Goal: Task Accomplishment & Management: Manage account settings

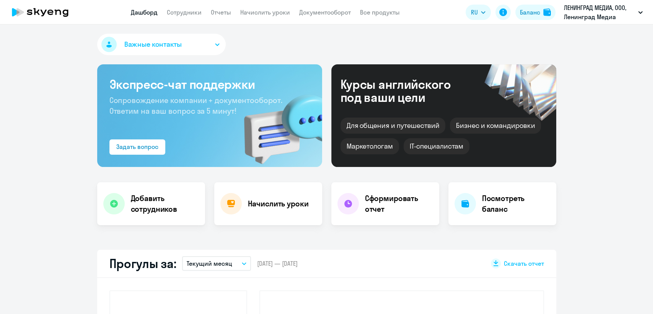
select select "30"
click at [181, 14] on link "Сотрудники" at bounding box center [184, 12] width 35 height 8
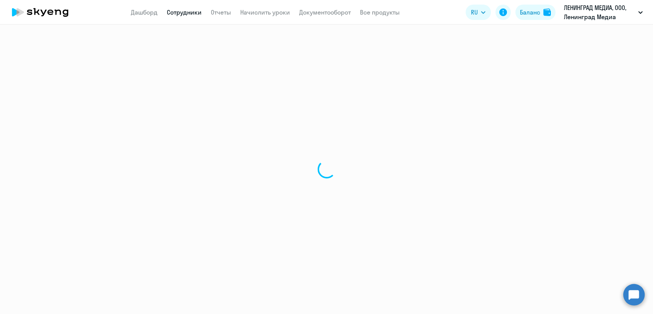
select select "30"
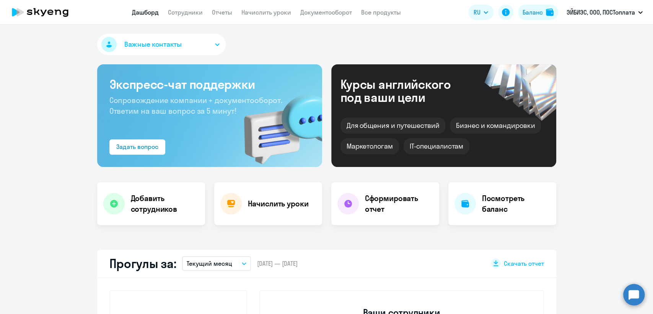
click at [190, 8] on app-menu-item-link "Сотрудники" at bounding box center [185, 13] width 35 height 10
click at [190, 10] on link "Сотрудники" at bounding box center [185, 12] width 35 height 8
select select "30"
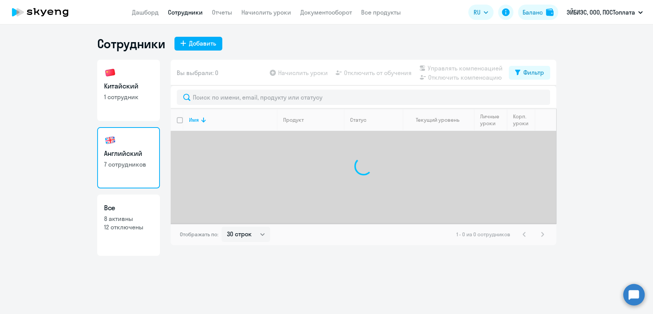
click at [153, 89] on link "Китайский 1 сотрудник" at bounding box center [128, 90] width 63 height 61
select select "30"
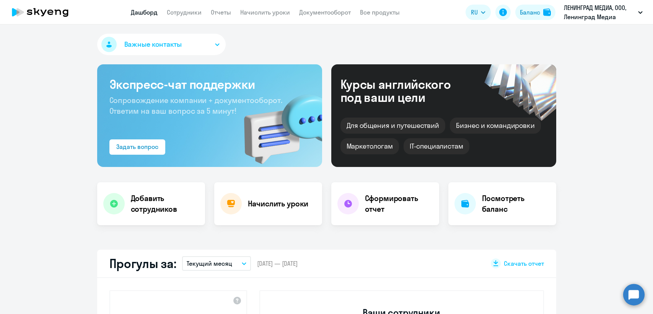
select select "30"
click at [176, 11] on link "Сотрудники" at bounding box center [184, 12] width 35 height 8
select select "30"
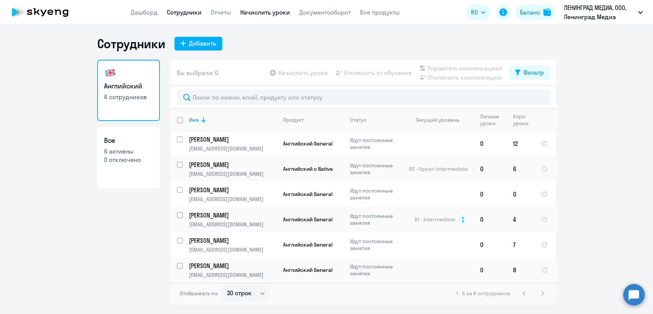
click at [251, 15] on link "Начислить уроки" at bounding box center [265, 12] width 50 height 8
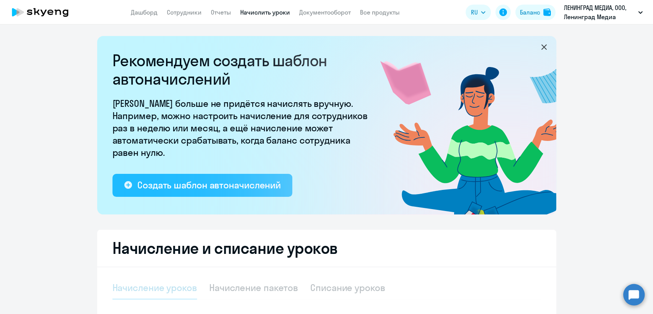
select select "10"
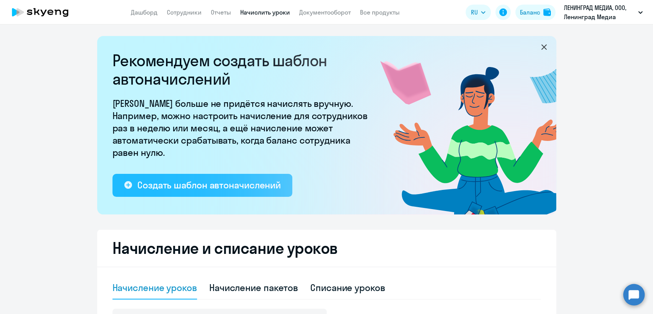
scroll to position [42, 0]
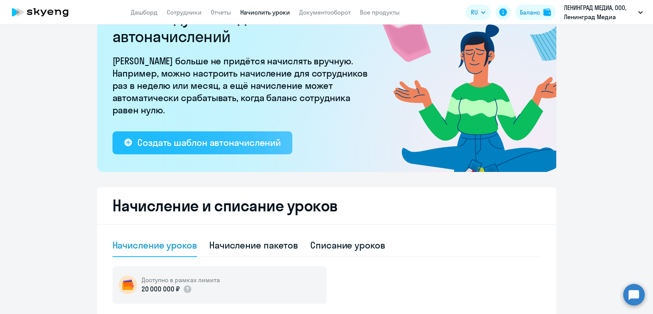
click at [222, 138] on div "Создать шаблон автоначислений" at bounding box center [208, 142] width 143 height 12
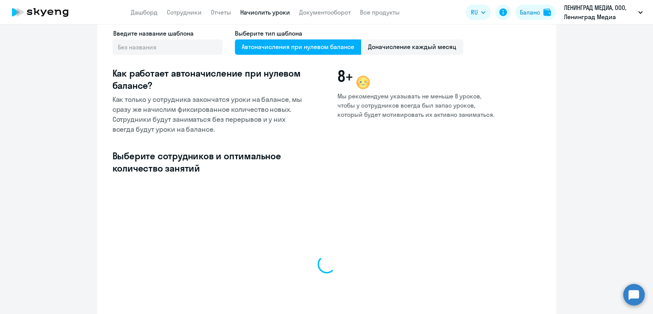
select select "10"
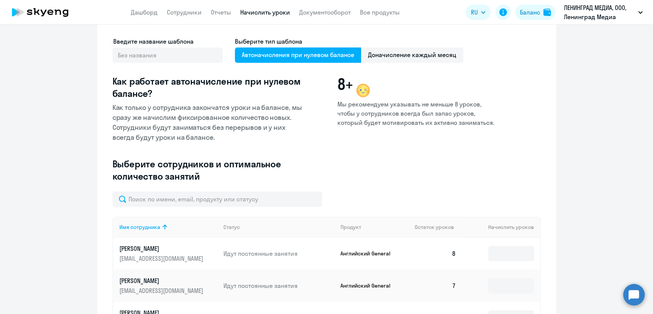
scroll to position [42, 0]
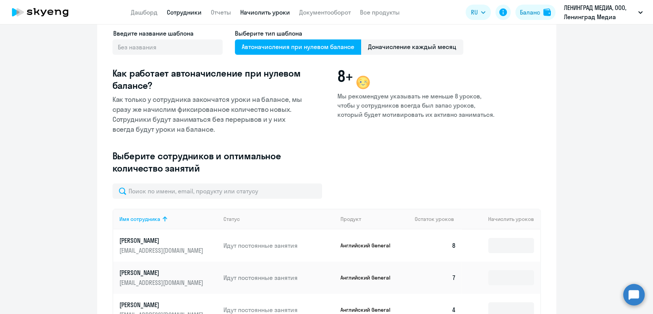
click at [184, 14] on link "Сотрудники" at bounding box center [184, 12] width 35 height 8
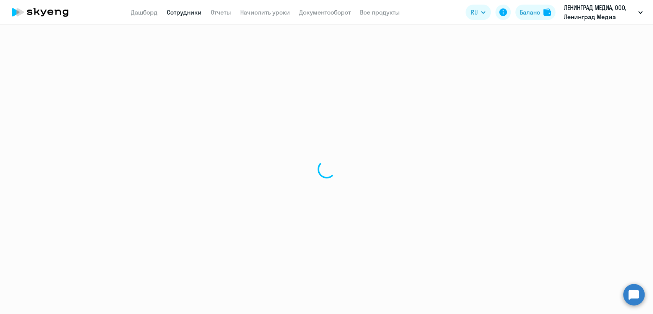
select select "30"
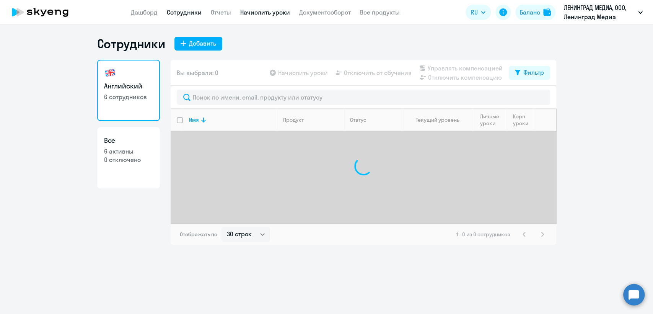
click at [247, 13] on link "Начислить уроки" at bounding box center [265, 12] width 50 height 8
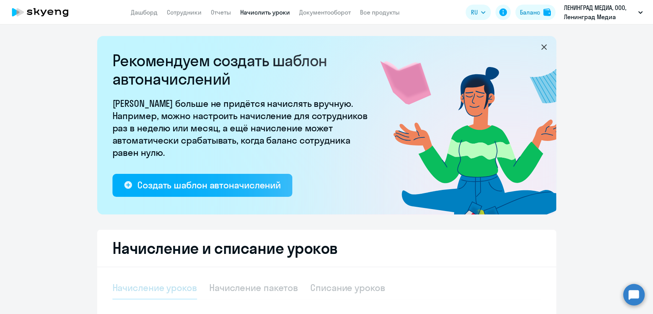
select select "10"
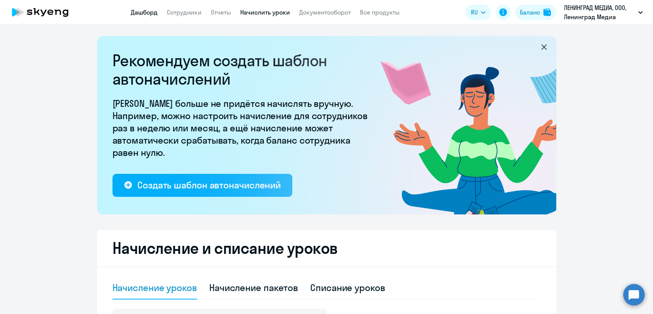
click at [152, 12] on link "Дашборд" at bounding box center [144, 12] width 27 height 8
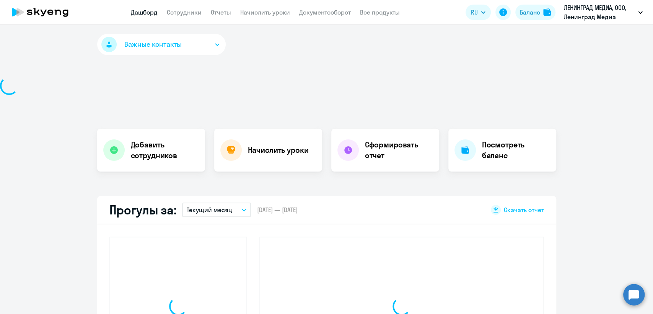
select select "30"
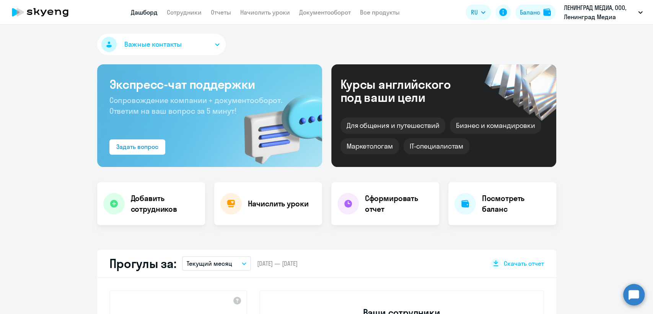
click at [187, 20] on app-header "Дашборд Сотрудники Отчеты Начислить уроки Документооборот Все продукты Дашборд …" at bounding box center [326, 12] width 653 height 24
click at [190, 10] on link "Сотрудники" at bounding box center [184, 12] width 35 height 8
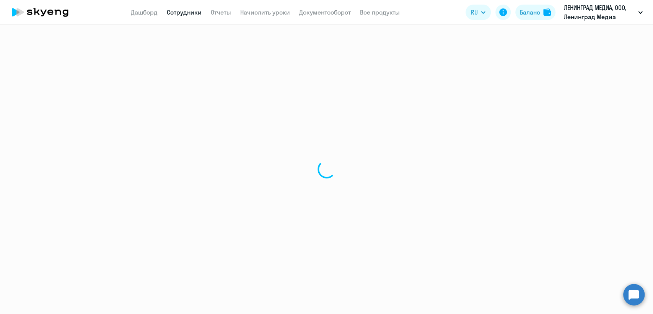
select select "30"
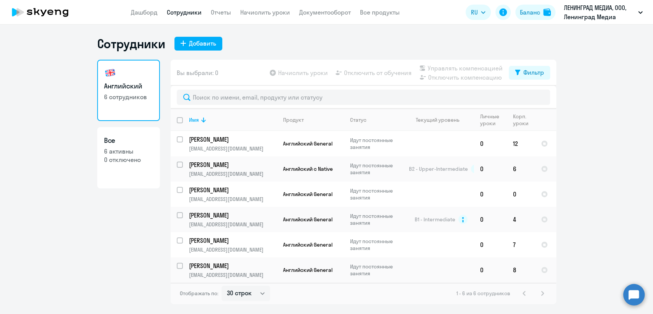
click at [136, 158] on p "0 отключено" at bounding box center [128, 159] width 49 height 8
select select "30"
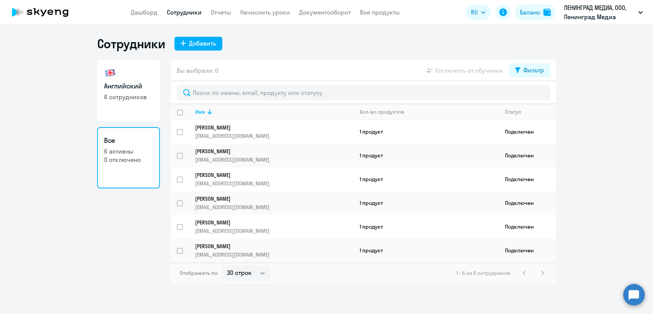
click at [122, 84] on h3 "Английский" at bounding box center [128, 86] width 49 height 10
select select "30"
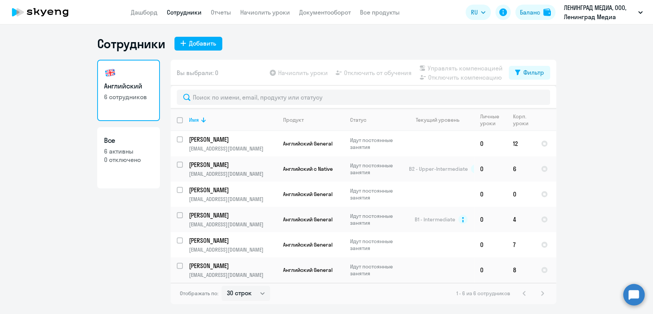
drag, startPoint x: 115, startPoint y: 154, endPoint x: 116, endPoint y: 146, distance: 8.1
click at [116, 154] on p "6 активны" at bounding box center [128, 151] width 49 height 8
select select "30"
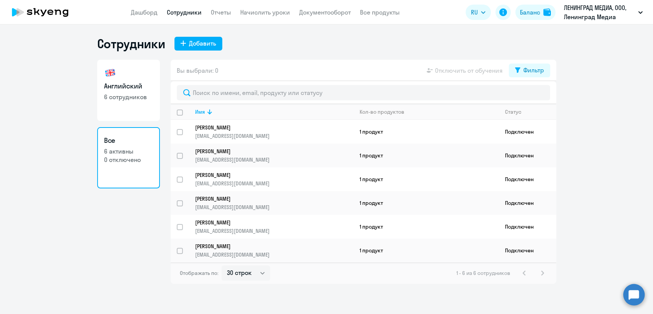
click at [127, 97] on p "6 сотрудников" at bounding box center [128, 97] width 49 height 8
select select "30"
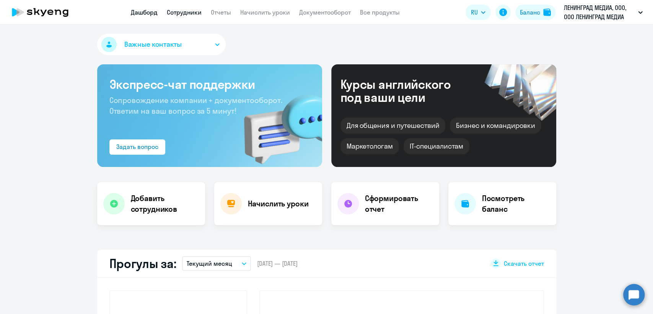
click at [194, 12] on link "Сотрудники" at bounding box center [184, 12] width 35 height 8
select select "30"
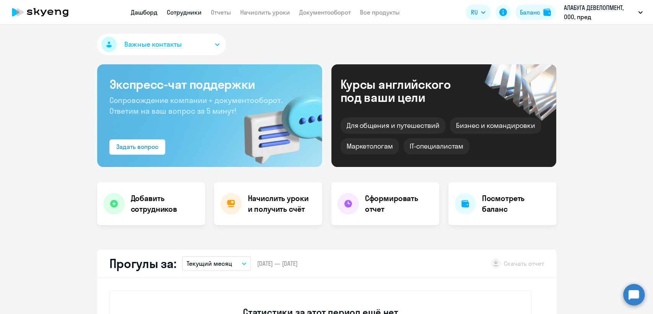
click at [189, 13] on link "Сотрудники" at bounding box center [184, 12] width 35 height 8
select select "30"
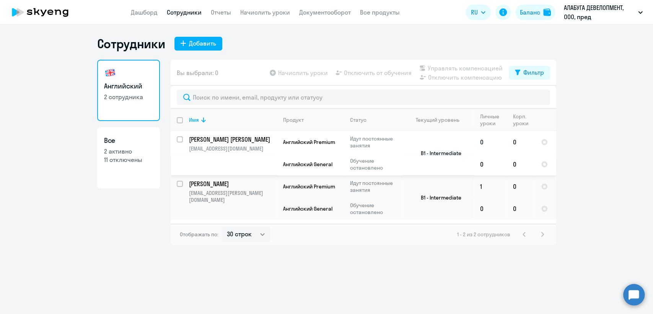
click at [382, 147] on p "Идут постоянные занятия" at bounding box center [376, 142] width 52 height 14
select select "english"
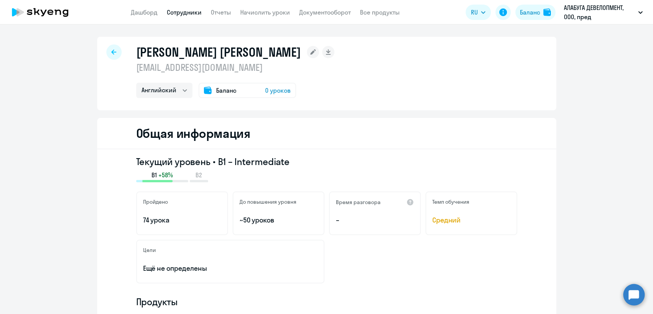
click at [207, 67] on p "elenasobenina@gmail.com" at bounding box center [235, 67] width 199 height 12
copy p "elenasobenina@gmail.com"
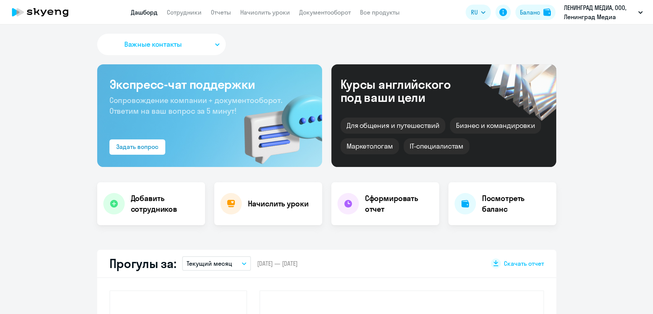
select select "30"
click at [177, 11] on link "Сотрудники" at bounding box center [184, 12] width 35 height 8
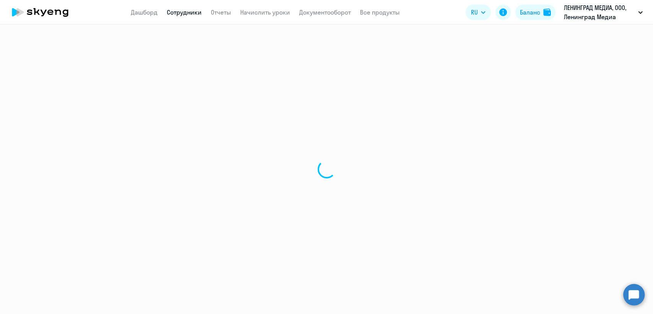
select select "30"
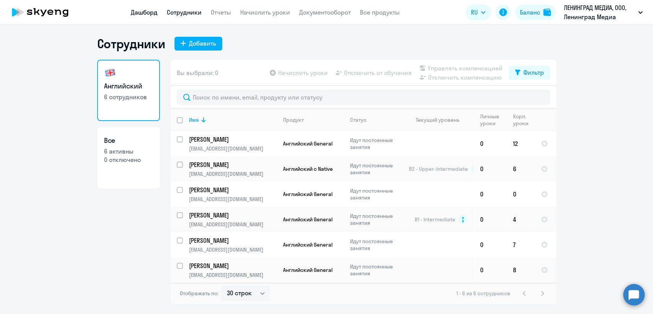
click at [140, 13] on link "Дашборд" at bounding box center [144, 12] width 27 height 8
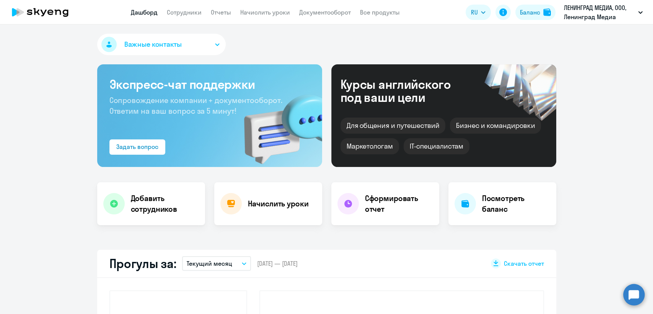
select select "30"
click at [178, 37] on button "Важные контакты" at bounding box center [161, 44] width 129 height 21
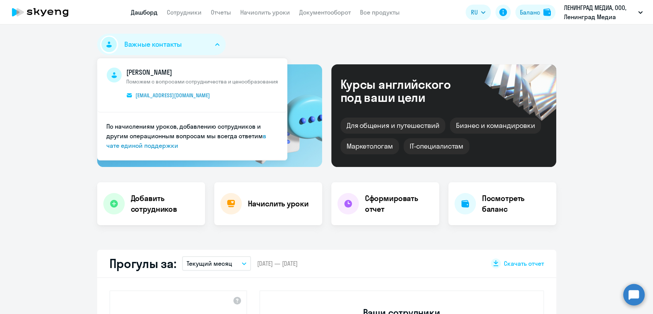
click at [201, 52] on button "Важные контакты" at bounding box center [161, 44] width 129 height 21
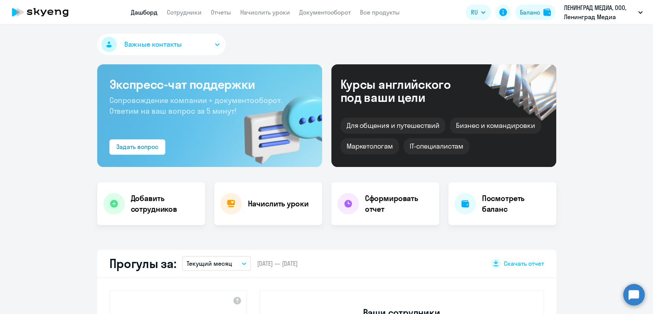
click at [201, 52] on button "Важные контакты" at bounding box center [161, 44] width 129 height 21
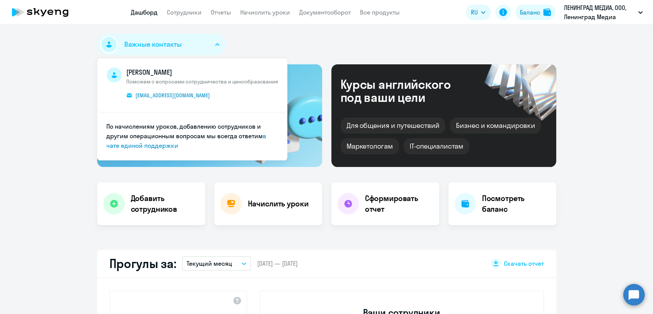
click at [201, 52] on button "Важные контакты" at bounding box center [161, 44] width 129 height 21
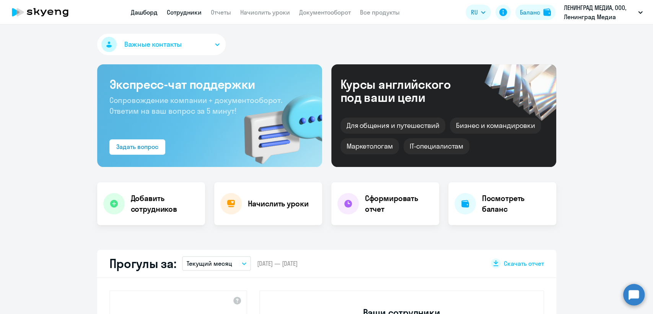
click at [173, 13] on link "Сотрудники" at bounding box center [184, 12] width 35 height 8
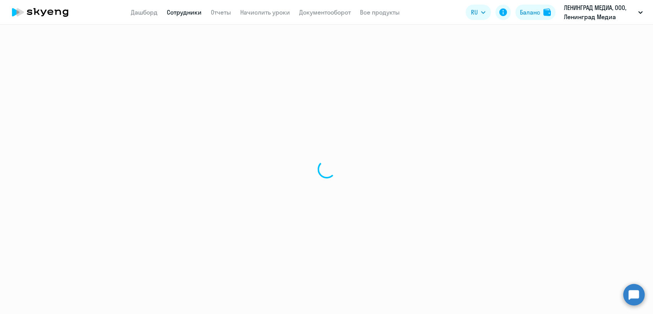
select select "30"
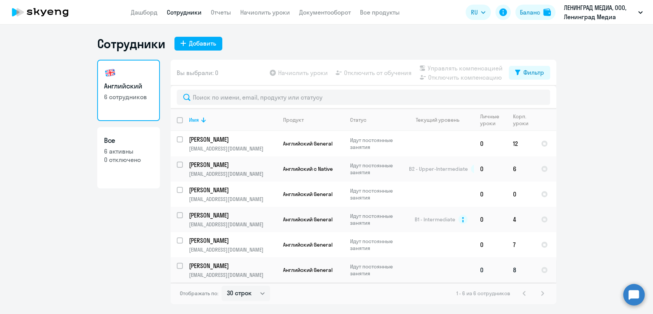
click at [229, 267] on p "[PERSON_NAME]" at bounding box center [232, 265] width 86 height 8
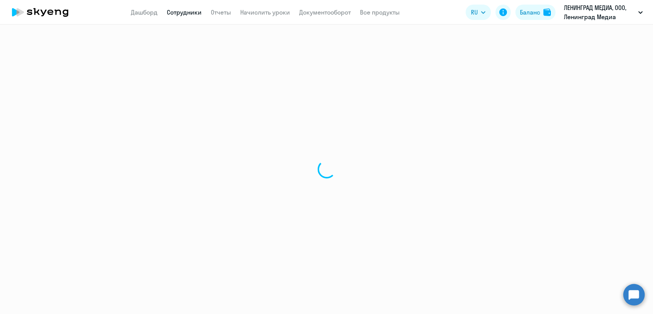
select select "english"
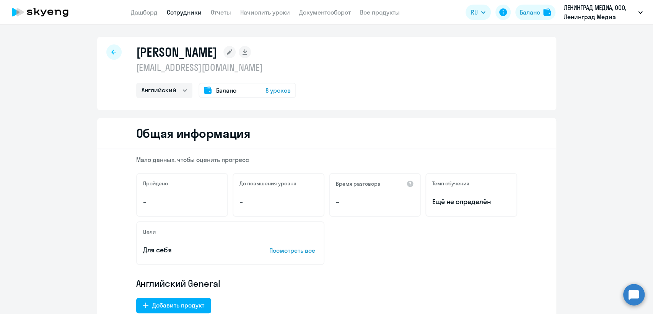
click at [193, 68] on p "[EMAIL_ADDRESS][DOMAIN_NAME]" at bounding box center [216, 67] width 160 height 12
copy p "[EMAIL_ADDRESS][DOMAIN_NAME]"
click at [147, 17] on app-header "Дашборд Сотрудники Отчеты Начислить уроки Документооборот Все продукты Дашборд …" at bounding box center [326, 12] width 653 height 24
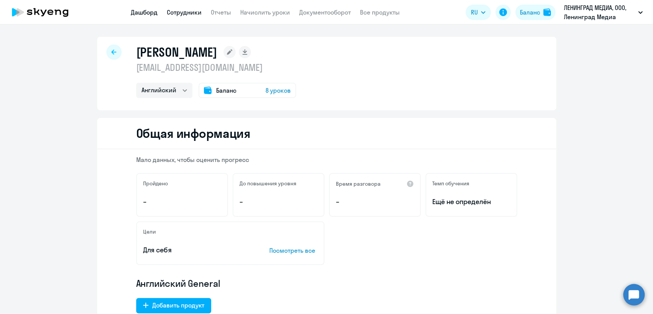
click at [146, 11] on link "Дашборд" at bounding box center [144, 12] width 27 height 8
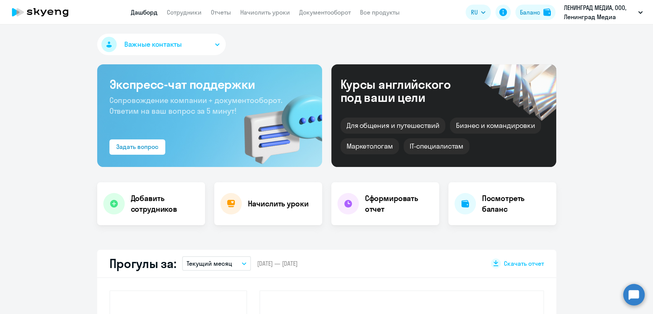
select select "30"
click at [184, 11] on link "Сотрудники" at bounding box center [184, 12] width 35 height 8
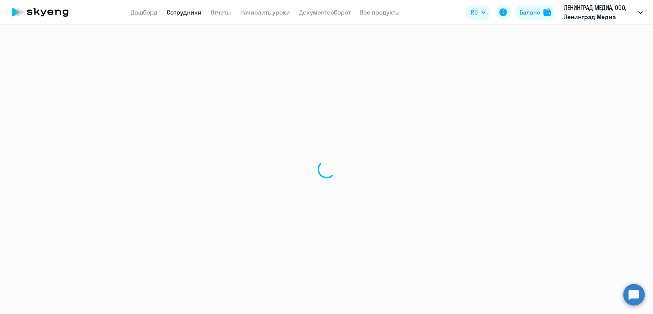
select select "30"
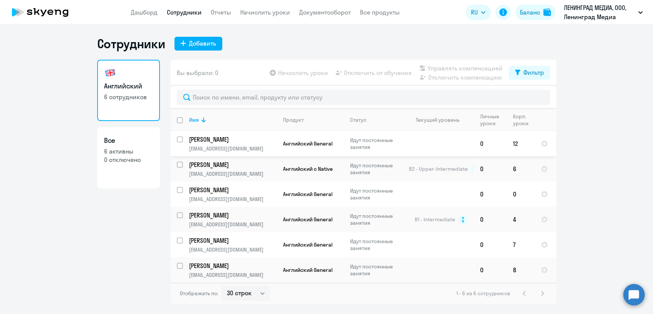
click at [178, 138] on input "select row 21208894" at bounding box center [184, 143] width 15 height 15
checkbox input "true"
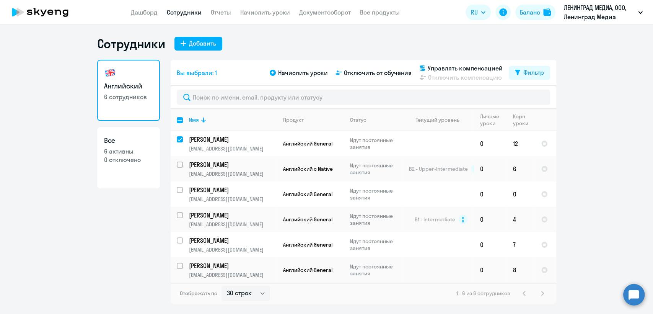
click at [171, 16] on link "Сотрудники" at bounding box center [184, 12] width 35 height 8
click at [177, 16] on app-menu-item-link "Сотрудники" at bounding box center [184, 13] width 35 height 10
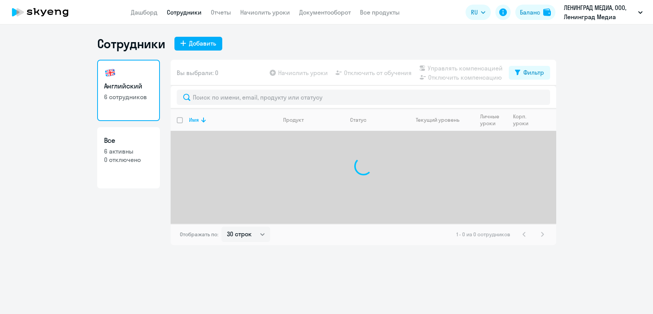
select select "30"
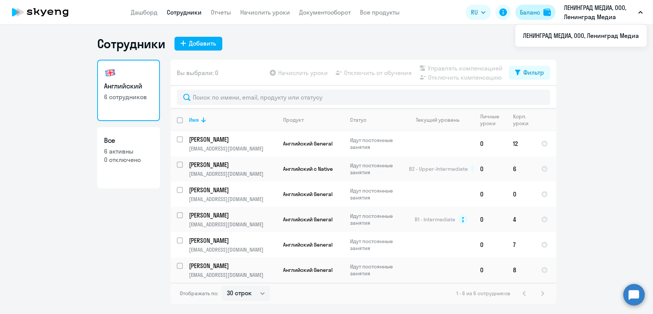
click at [540, 9] on div "Баланс" at bounding box center [530, 12] width 20 height 9
select select "english_adult_not_native_speaker"
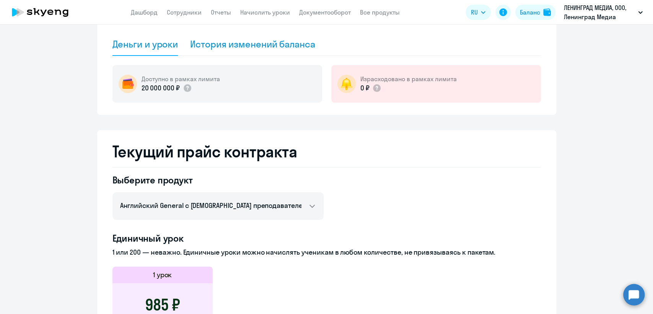
scroll to position [127, 0]
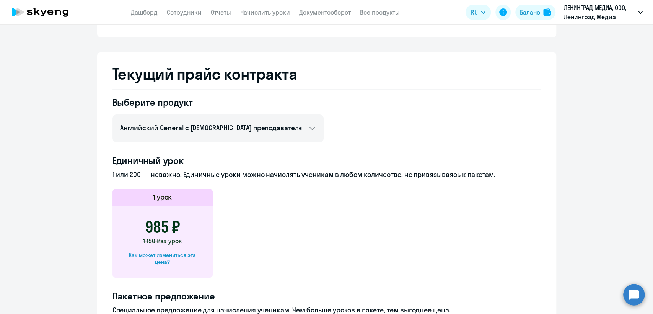
click at [175, 262] on div "Как может измениться эта цена?" at bounding box center [163, 258] width 76 height 14
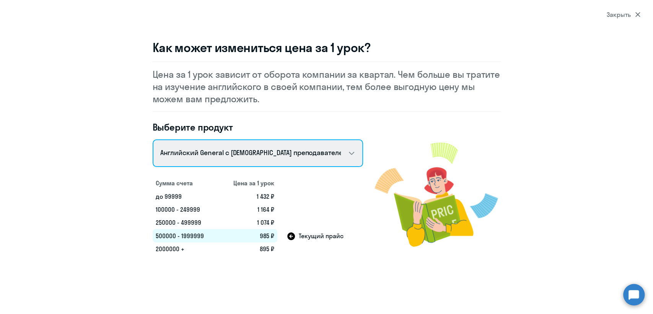
click at [244, 158] on select "Talks 15 минутные разговоры на английском Английский General с [DEMOGRAPHIC_DAT…" at bounding box center [258, 153] width 210 height 28
select select "english_adult_not_native_speaker_premium"
click at [153, 139] on select "Talks 15 минутные разговоры на английском Английский General с [DEMOGRAPHIC_DAT…" at bounding box center [258, 153] width 210 height 28
click at [309, 151] on select "Talks 15 минутные разговоры на английском Английский General с [DEMOGRAPHIC_DAT…" at bounding box center [258, 153] width 210 height 28
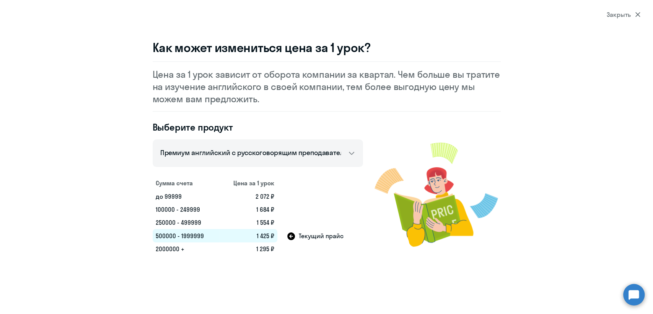
click at [627, 13] on div "Закрыть" at bounding box center [624, 14] width 34 height 9
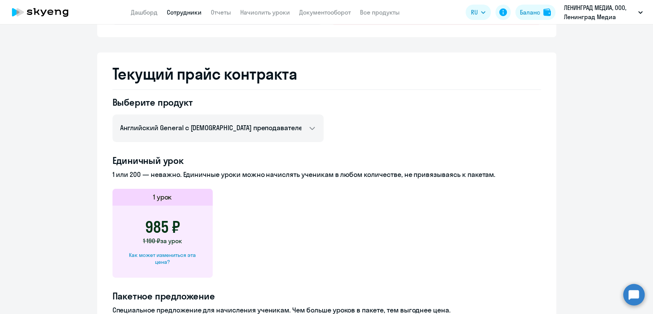
click at [187, 10] on link "Сотрудники" at bounding box center [184, 12] width 35 height 8
select select "30"
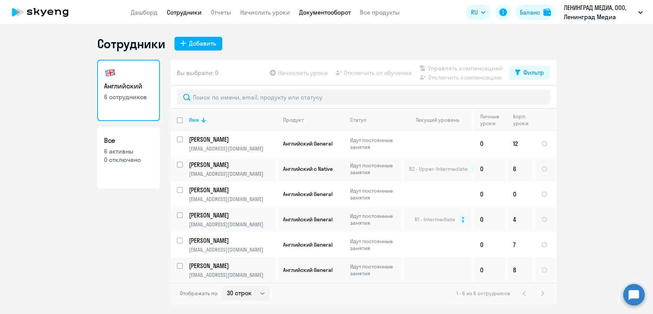
click at [327, 12] on link "Документооборот" at bounding box center [325, 12] width 52 height 8
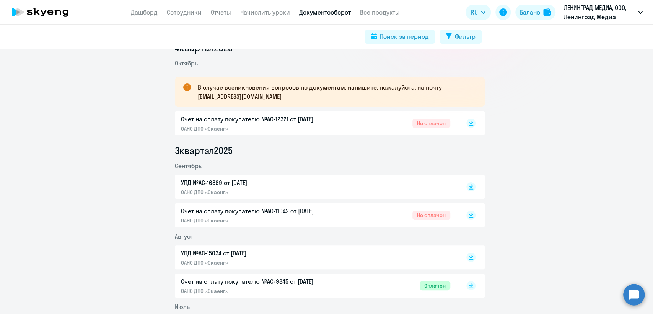
scroll to position [127, 0]
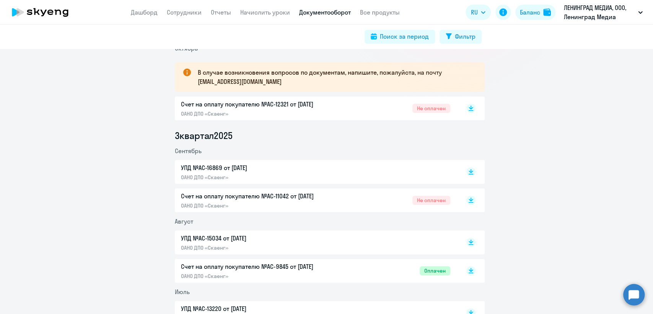
click at [324, 199] on p "Счет на оплату покупателю №AC-11042 от [DATE]" at bounding box center [261, 195] width 161 height 9
click at [348, 108] on div "Счет на оплату покупателю №AC-12321 от 02.10.2025 ОАНО ДПО «Скаенг» Не оплачен" at bounding box center [315, 108] width 269 height 18
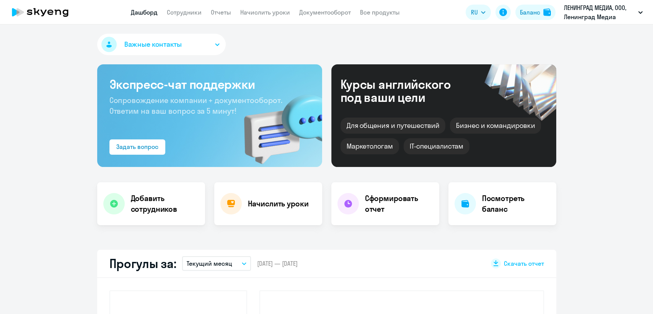
select select "30"
click at [254, 13] on link "Начислить уроки" at bounding box center [265, 12] width 50 height 8
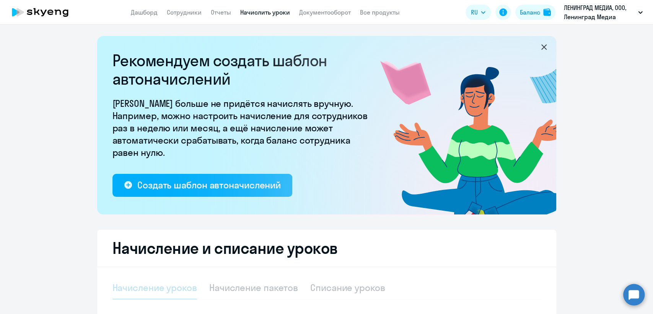
select select "10"
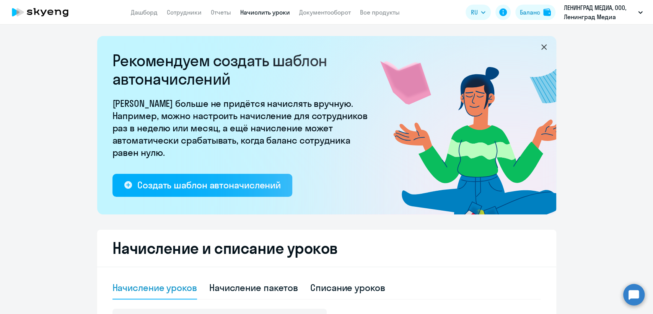
click at [186, 17] on app-header "Дашборд Сотрудники Отчеты Начислить уроки Документооборот Все продукты Дашборд …" at bounding box center [326, 12] width 653 height 24
click at [184, 13] on link "Сотрудники" at bounding box center [184, 12] width 35 height 8
select select "30"
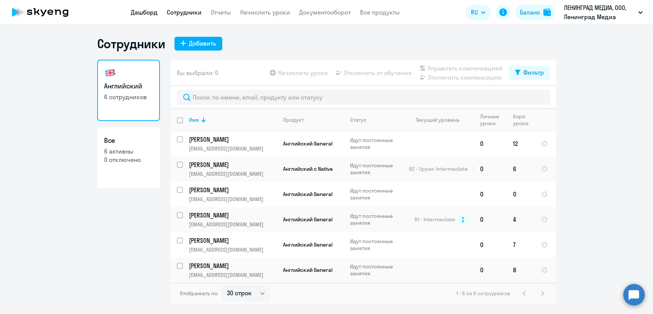
click at [142, 10] on link "Дашборд" at bounding box center [144, 12] width 27 height 8
select select "30"
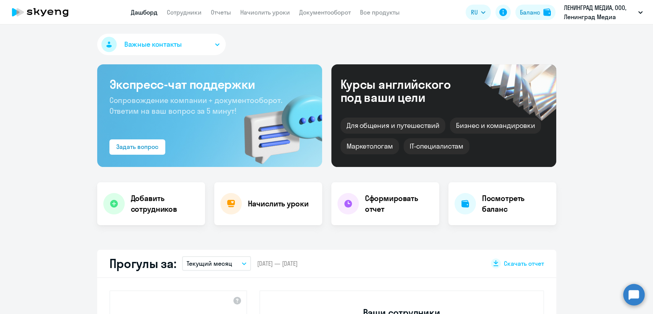
click at [151, 44] on span "Важные контакты" at bounding box center [152, 44] width 57 height 10
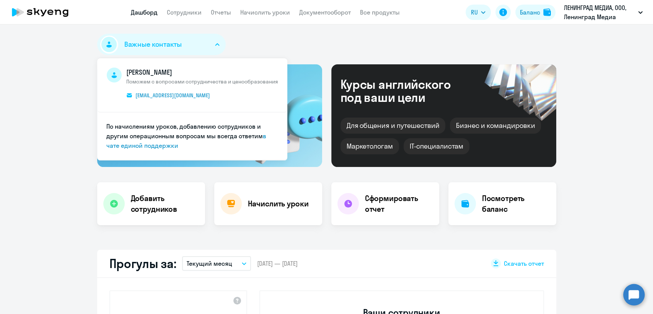
click at [151, 44] on span "Важные контакты" at bounding box center [152, 44] width 57 height 10
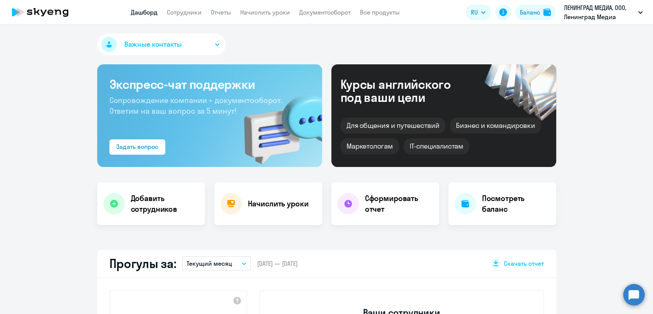
click at [151, 47] on span "Важные контакты" at bounding box center [152, 44] width 57 height 10
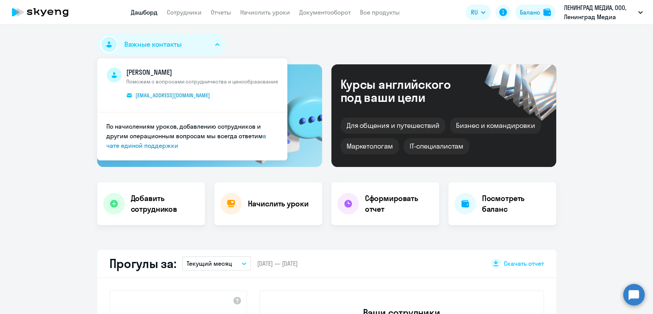
click at [633, 289] on circle at bounding box center [633, 293] width 21 height 21
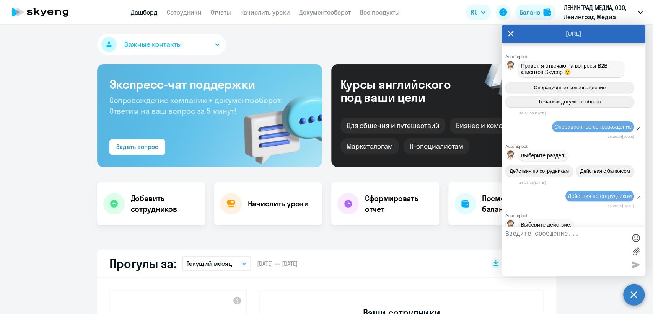
scroll to position [6959, 0]
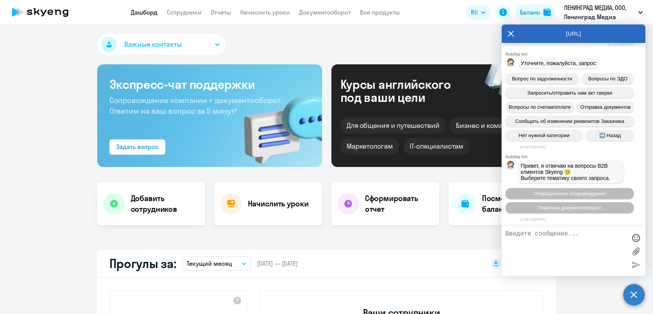
click at [638, 295] on circle at bounding box center [633, 293] width 21 height 21
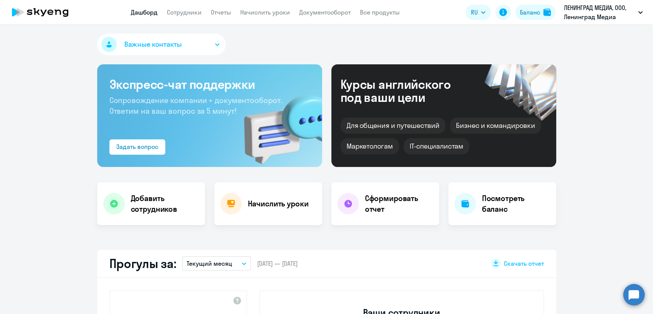
click at [635, 293] on circle at bounding box center [633, 293] width 21 height 21
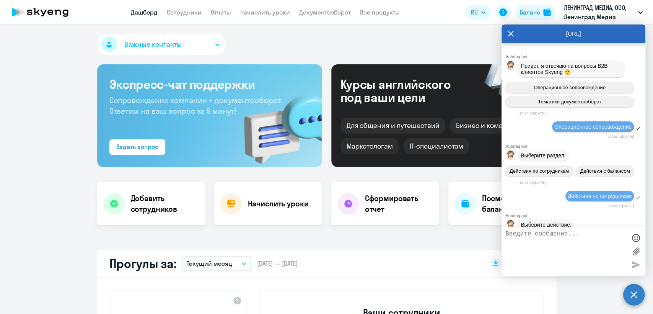
scroll to position [6956, 0]
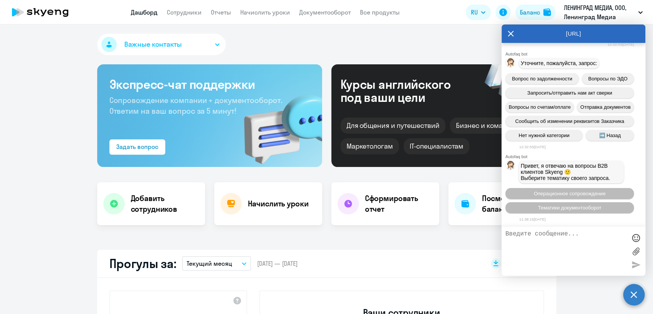
click at [554, 235] on textarea at bounding box center [565, 250] width 121 height 41
click at [306, 45] on div "Важные контакты [PERSON_NAME] с вопросами сотрудничества и ценообразования [EMA…" at bounding box center [326, 46] width 459 height 24
click at [628, 298] on circle at bounding box center [633, 293] width 21 height 21
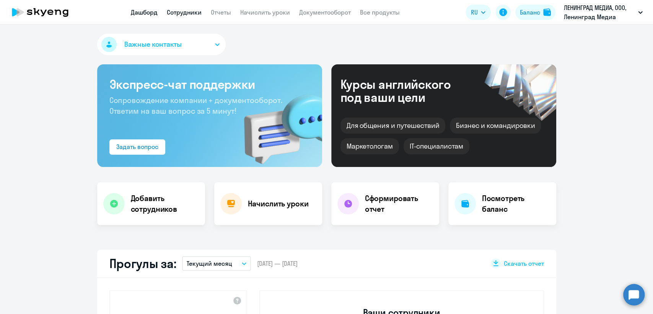
click at [174, 15] on link "Сотрудники" at bounding box center [184, 12] width 35 height 8
select select "30"
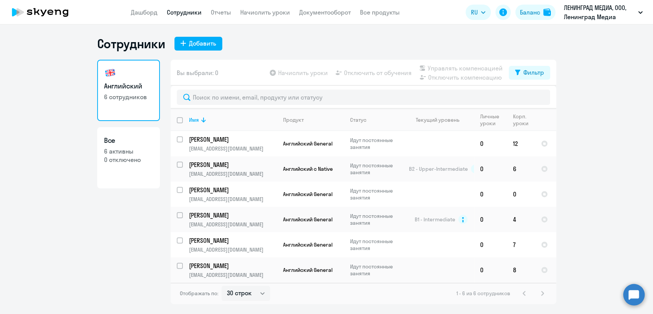
click at [636, 293] on circle at bounding box center [633, 293] width 21 height 21
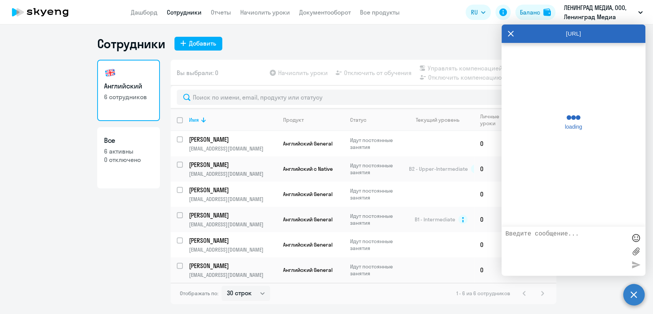
scroll to position [6956, 0]
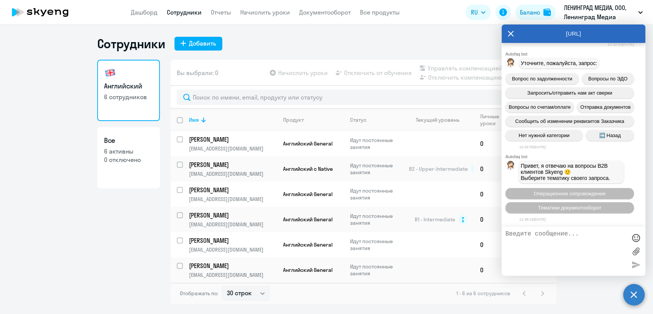
click at [335, 43] on div "Сотрудники Добавить" at bounding box center [326, 43] width 459 height 15
click at [261, 13] on link "Начислить уроки" at bounding box center [265, 12] width 50 height 8
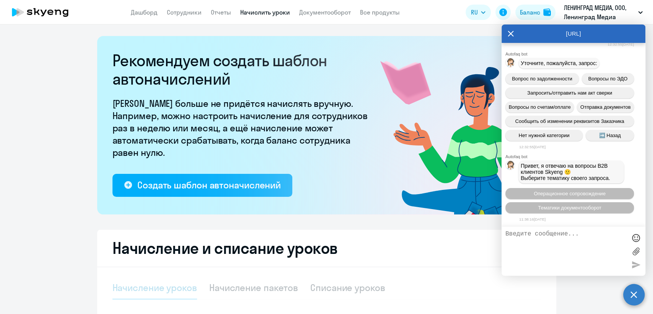
select select "10"
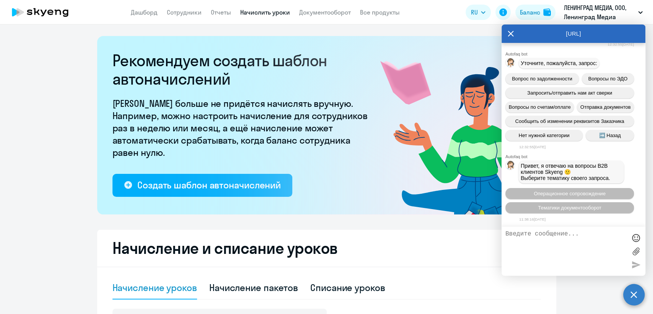
click at [635, 294] on circle at bounding box center [633, 293] width 21 height 21
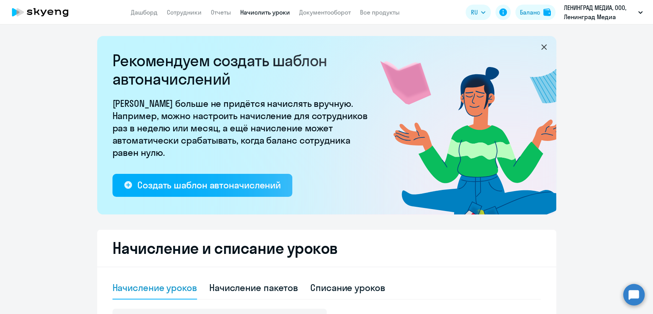
click at [270, 10] on link "Начислить уроки" at bounding box center [265, 12] width 50 height 8
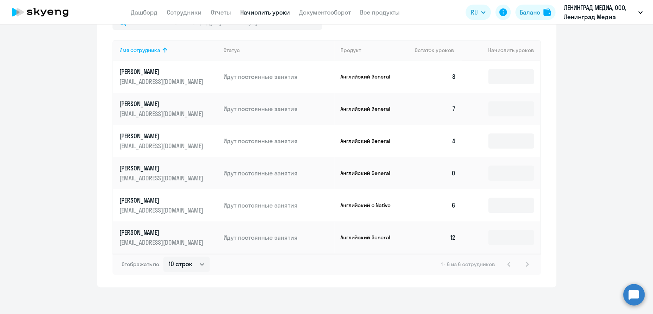
scroll to position [347, 0]
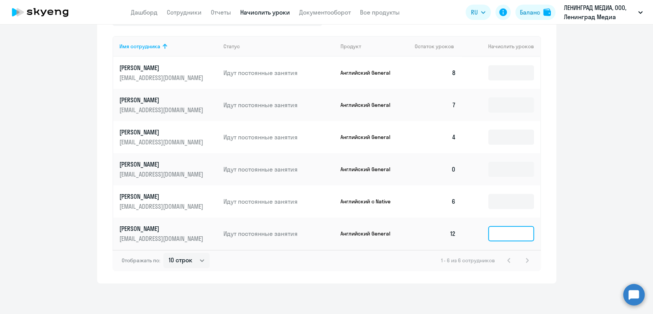
click at [502, 227] on input at bounding box center [511, 233] width 46 height 15
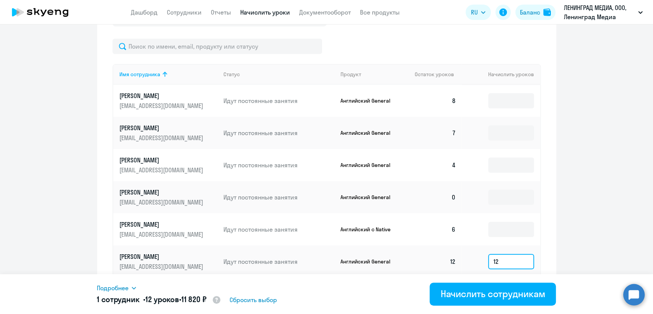
scroll to position [305, 0]
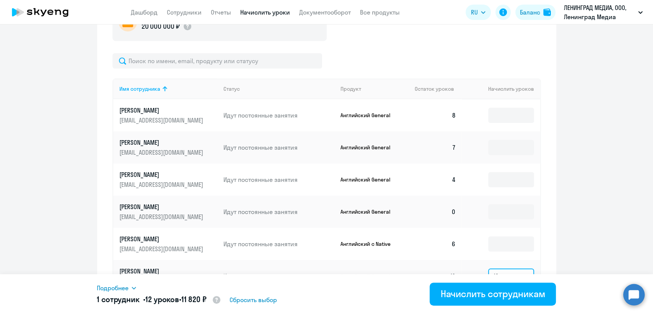
type input "12"
click at [266, 16] on link "Начислить уроки" at bounding box center [265, 12] width 50 height 8
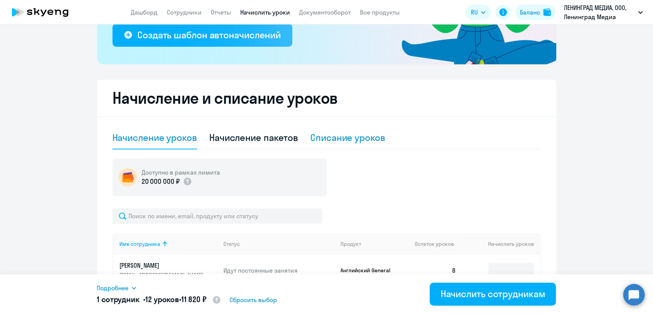
scroll to position [135, 0]
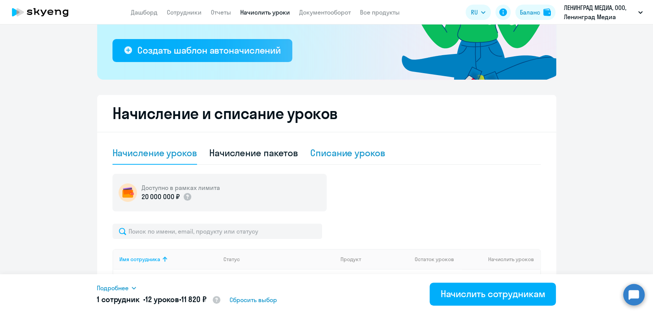
click at [337, 158] on div "Списание уроков" at bounding box center [347, 153] width 75 height 12
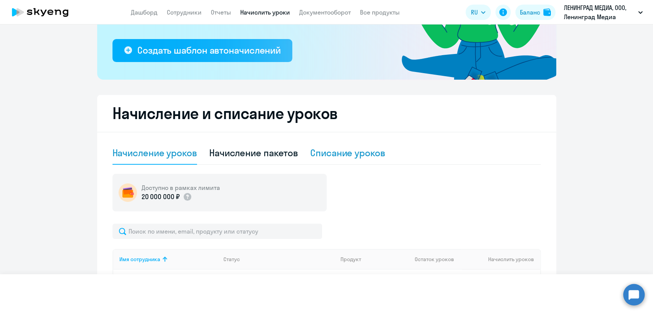
select select "10"
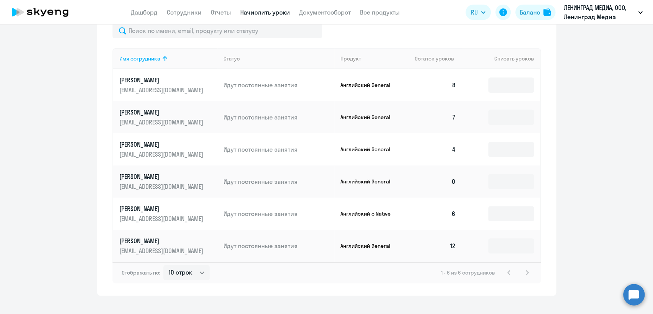
scroll to position [298, 0]
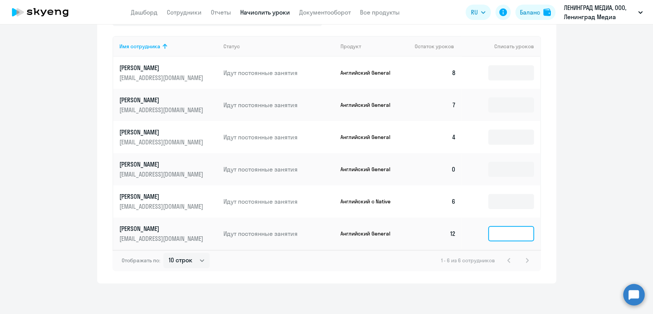
click at [492, 231] on input at bounding box center [511, 233] width 46 height 15
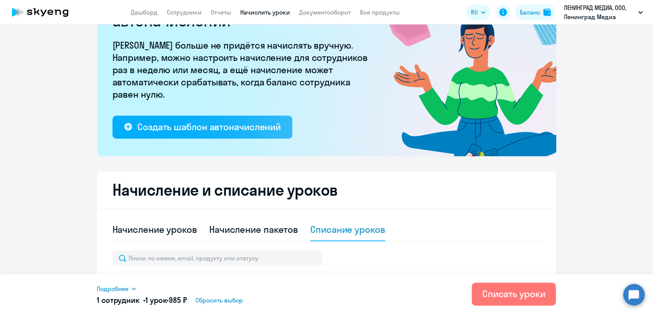
scroll to position [43, 0]
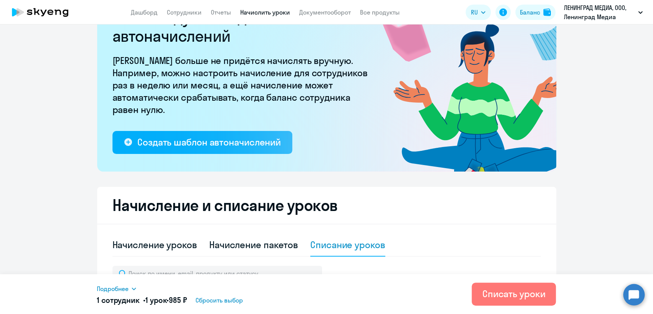
type input "1"
click at [260, 11] on link "Начислить уроки" at bounding box center [265, 12] width 50 height 8
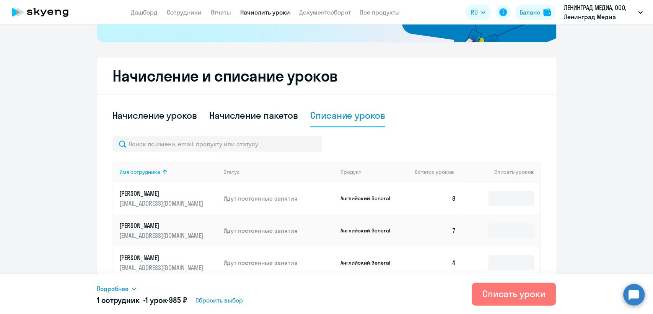
scroll to position [170, 0]
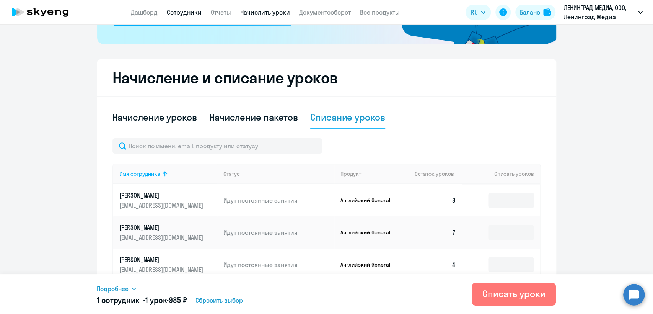
click at [187, 12] on link "Сотрудники" at bounding box center [184, 12] width 35 height 8
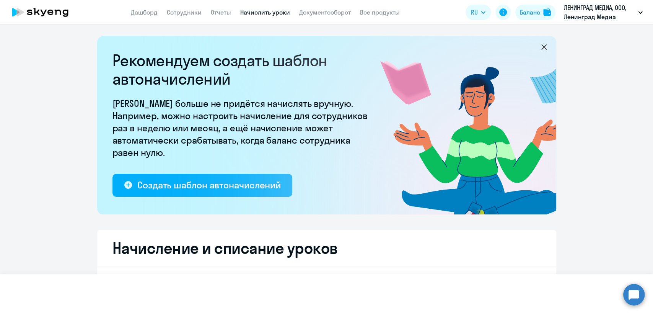
select select "30"
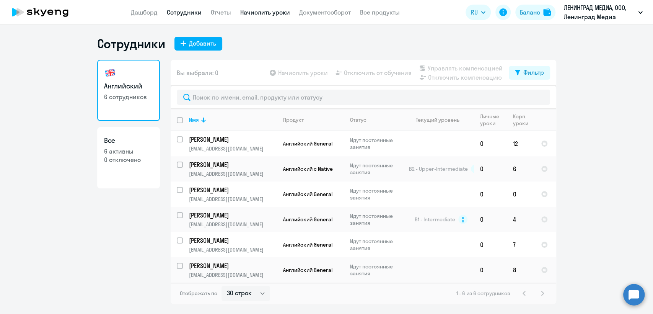
click at [263, 11] on link "Начислить уроки" at bounding box center [265, 12] width 50 height 8
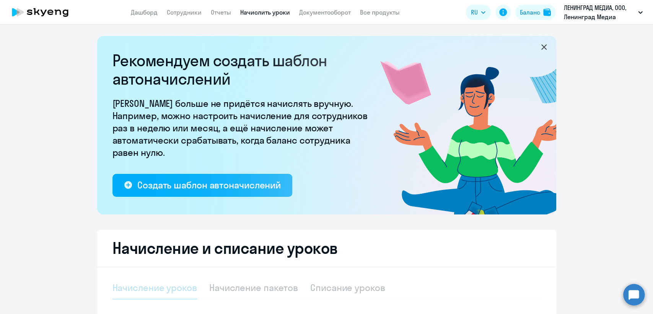
select select "10"
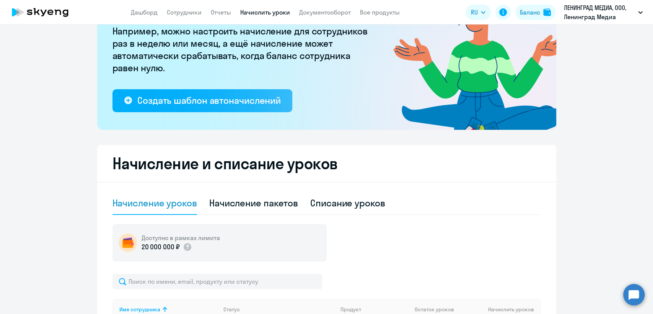
scroll to position [85, 0]
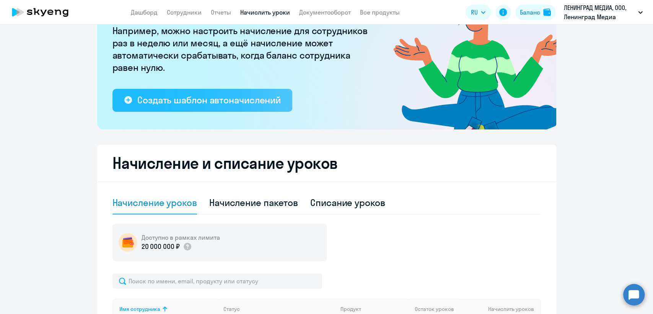
click at [241, 101] on div "Создать шаблон автоначислений" at bounding box center [208, 100] width 143 height 12
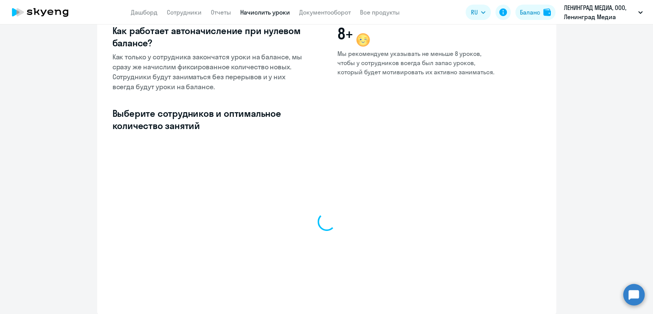
select select "10"
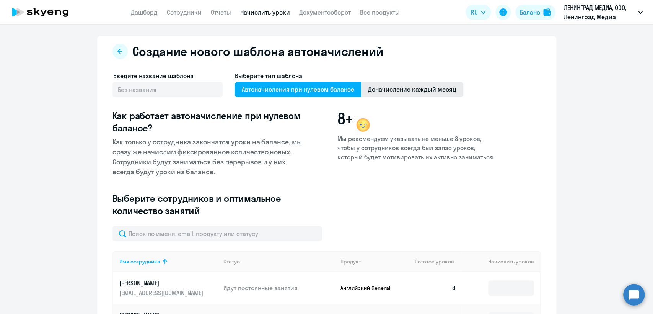
click at [394, 91] on span "Доначисление каждый месяц" at bounding box center [412, 89] width 102 height 15
click at [0, 0] on input "Доначисление каждый месяц" at bounding box center [0, 0] width 0 height 0
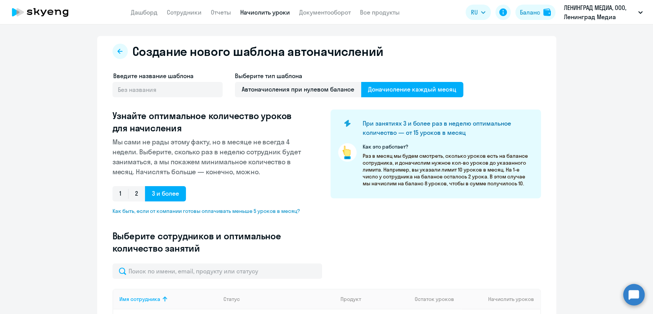
click at [257, 13] on link "Начислить уроки" at bounding box center [265, 12] width 50 height 8
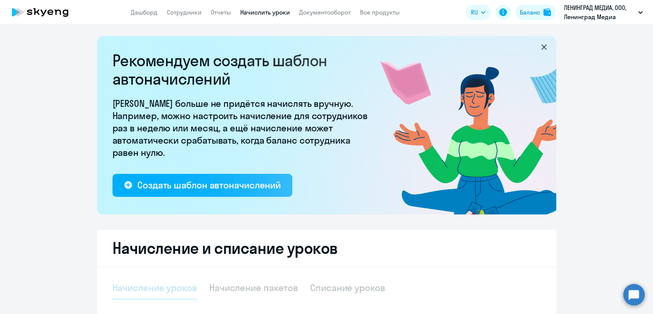
select select "10"
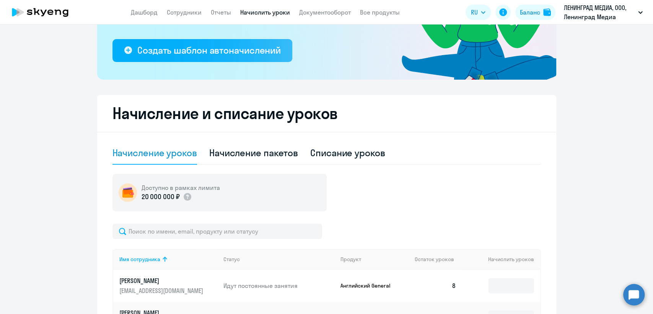
scroll to position [135, 0]
click at [333, 12] on link "Документооборот" at bounding box center [325, 12] width 52 height 8
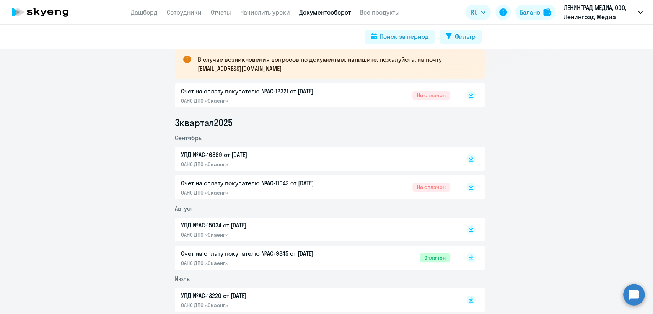
scroll to position [127, 0]
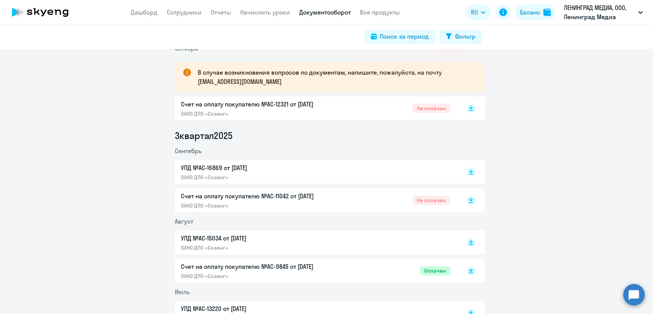
click at [339, 199] on div "Счет на оплату покупателю №AC-11042 от [DATE] ОАНО ДПО «Скаенг» Не оплачен" at bounding box center [315, 200] width 269 height 18
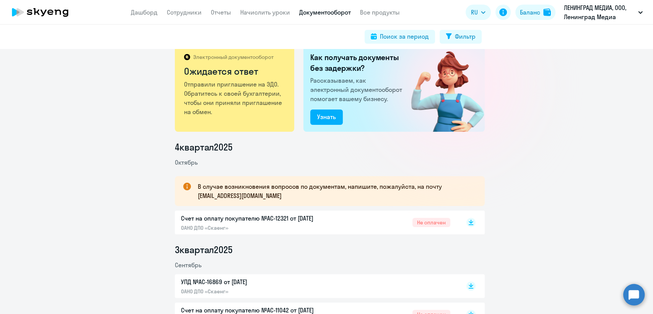
scroll to position [0, 0]
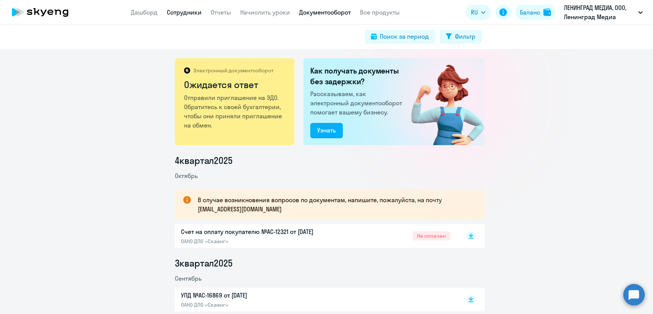
click at [193, 13] on link "Сотрудники" at bounding box center [184, 12] width 35 height 8
select select "30"
